Goal: Communication & Community: Answer question/provide support

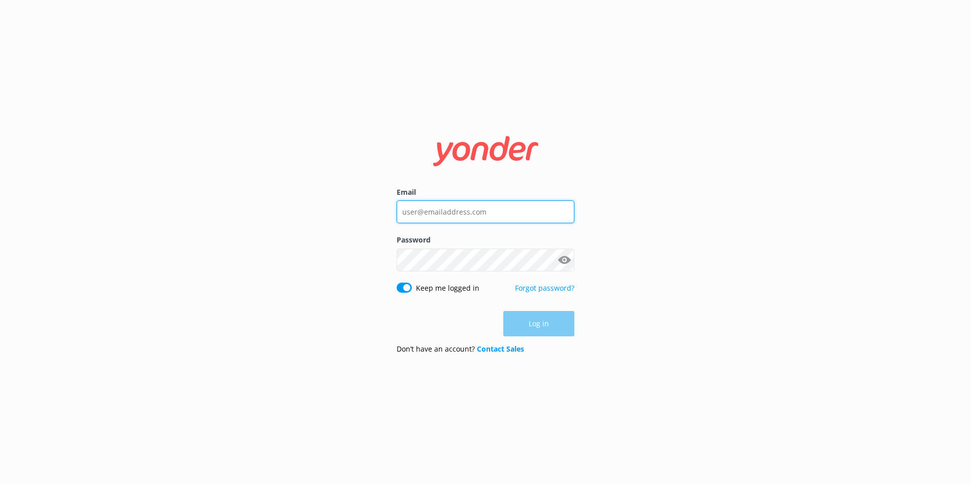
type input "[EMAIL_ADDRESS][DOMAIN_NAME]"
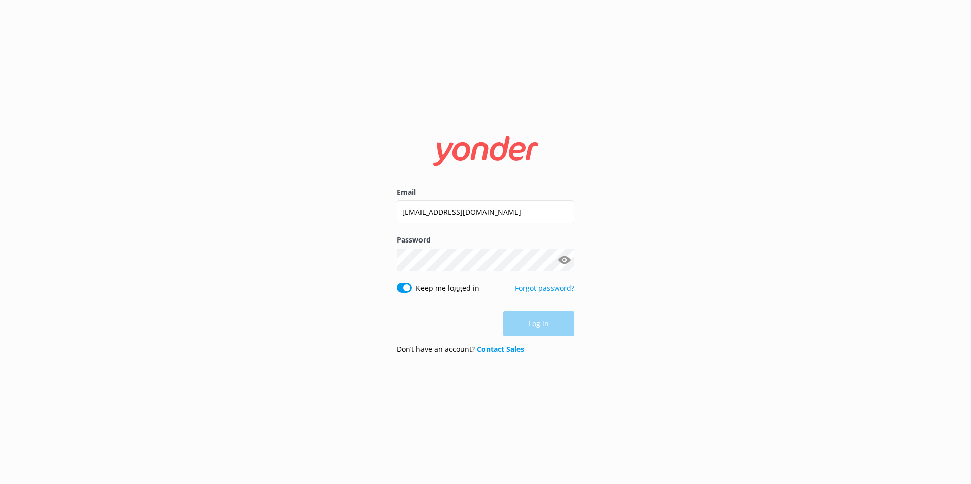
click at [536, 327] on div "Log in" at bounding box center [486, 323] width 178 height 25
click at [541, 325] on button "Log in" at bounding box center [538, 324] width 71 height 25
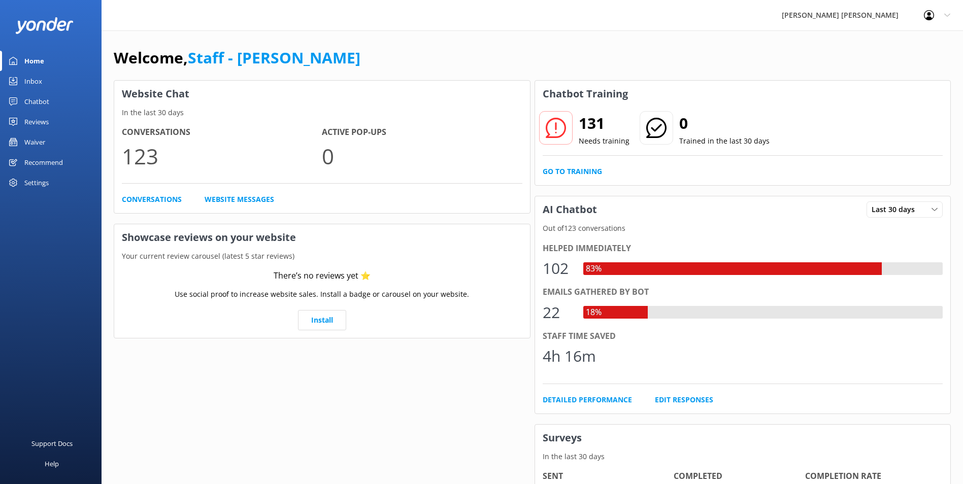
click at [38, 81] on div "Inbox" at bounding box center [33, 81] width 18 height 20
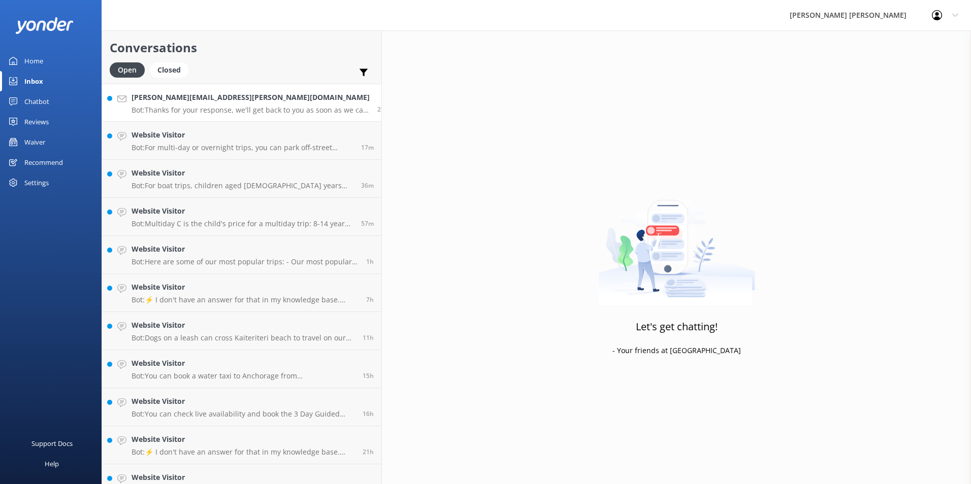
click at [159, 100] on h4 "[PERSON_NAME][EMAIL_ADDRESS][PERSON_NAME][DOMAIN_NAME]" at bounding box center [251, 97] width 238 height 11
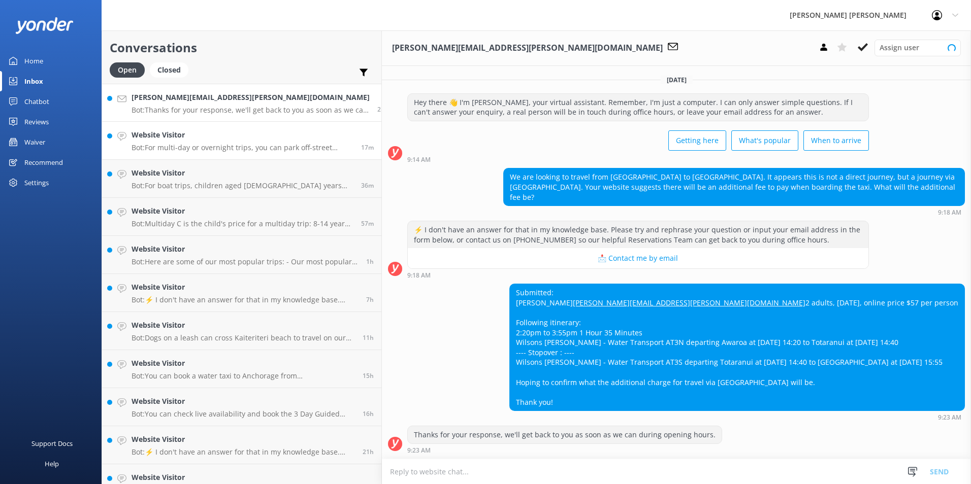
scroll to position [9, 0]
